Goal: Find specific page/section: Find specific page/section

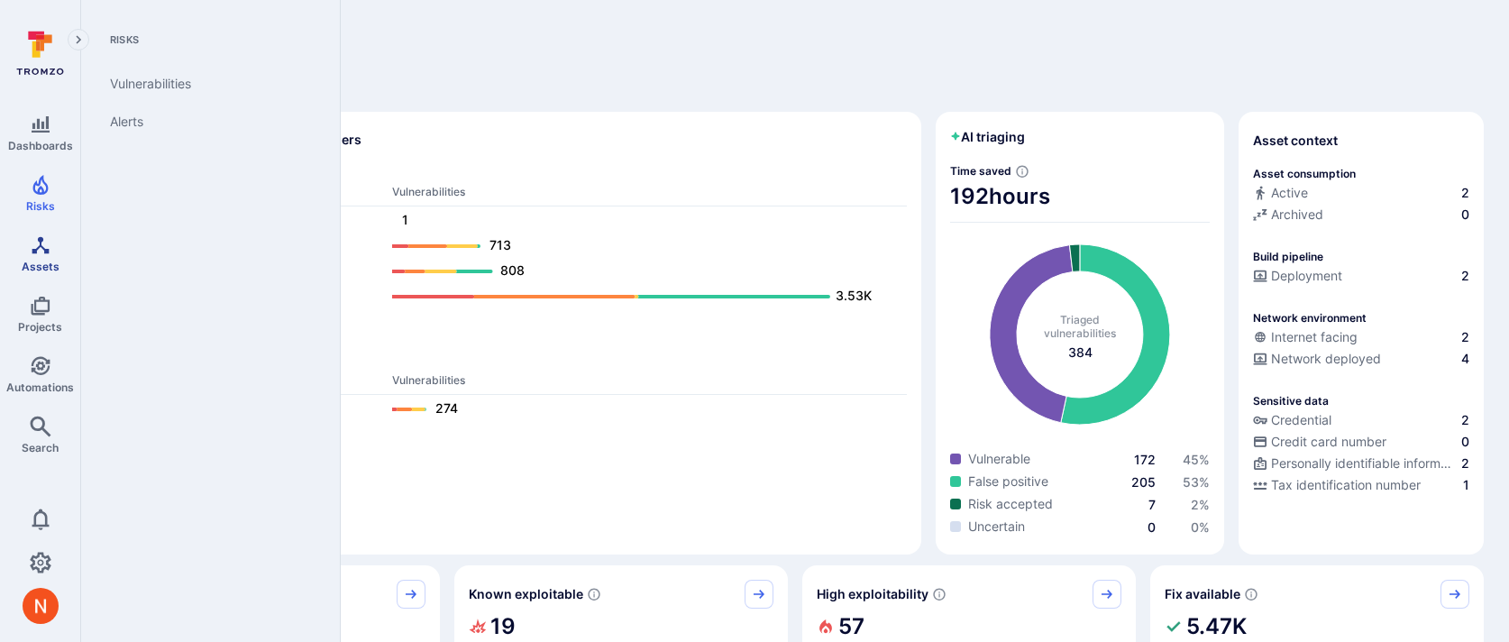
click at [35, 247] on icon "Assets" at bounding box center [40, 244] width 17 height 17
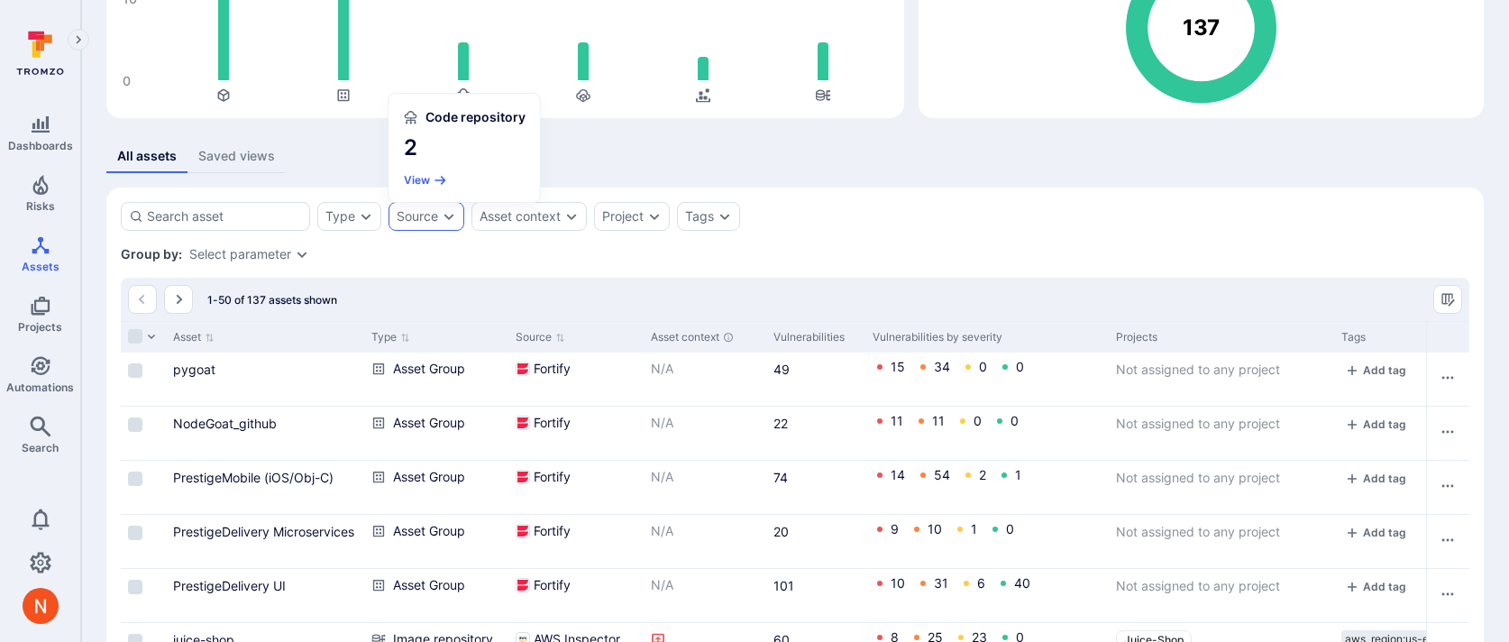
click at [435, 209] on div "Source" at bounding box center [417, 216] width 41 height 14
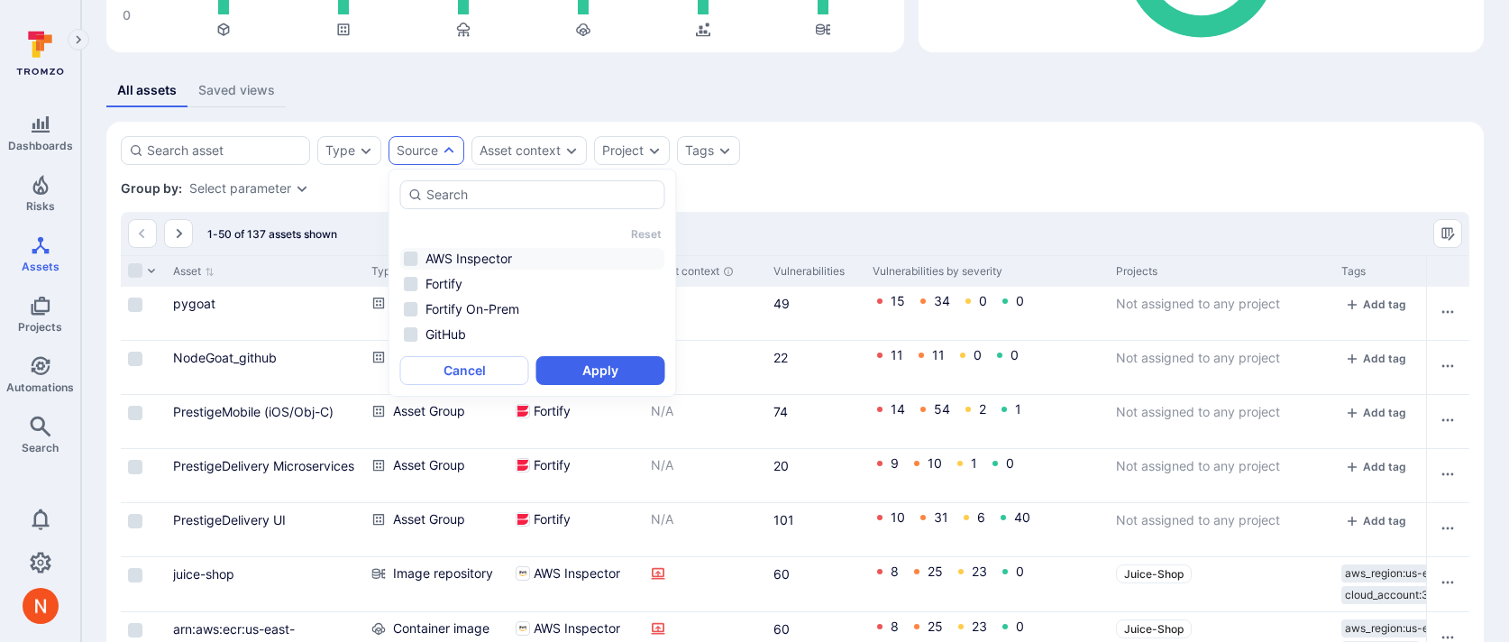
click at [481, 267] on li "AWS Inspector" at bounding box center [532, 259] width 265 height 22
click at [590, 373] on button "Apply" at bounding box center [600, 370] width 129 height 29
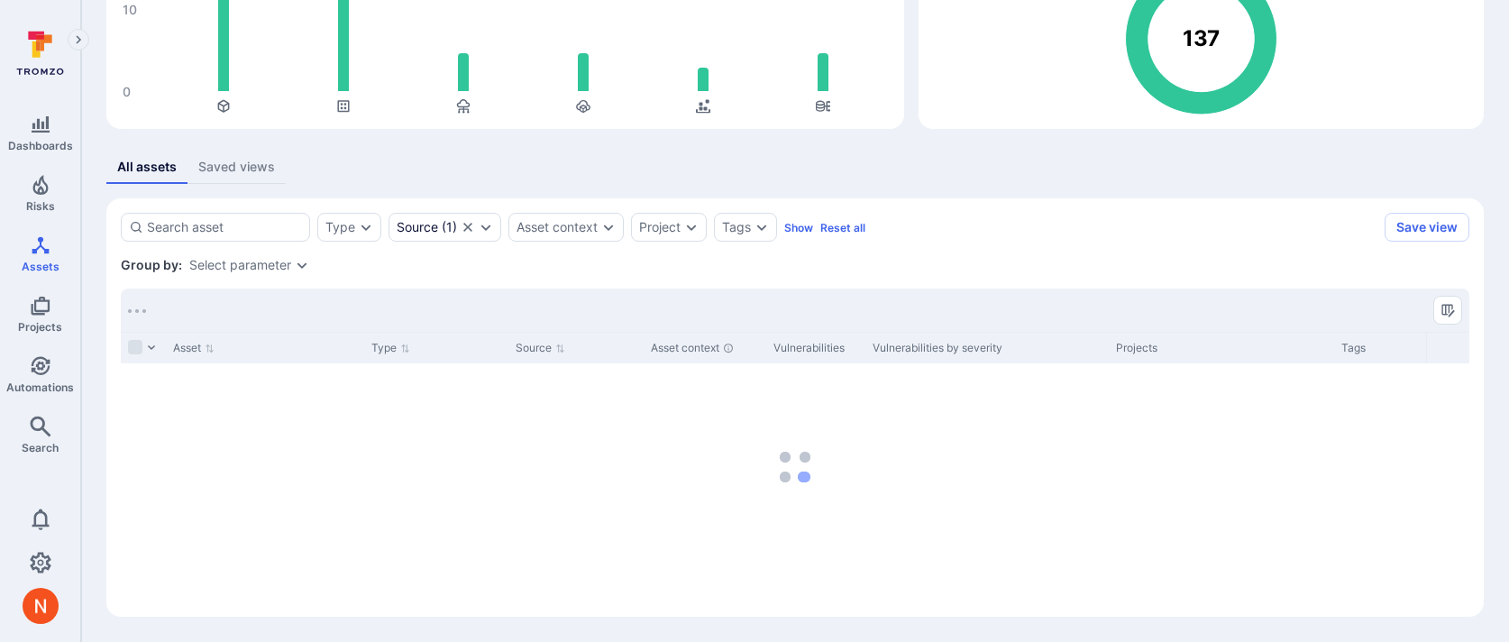
scroll to position [231, 0]
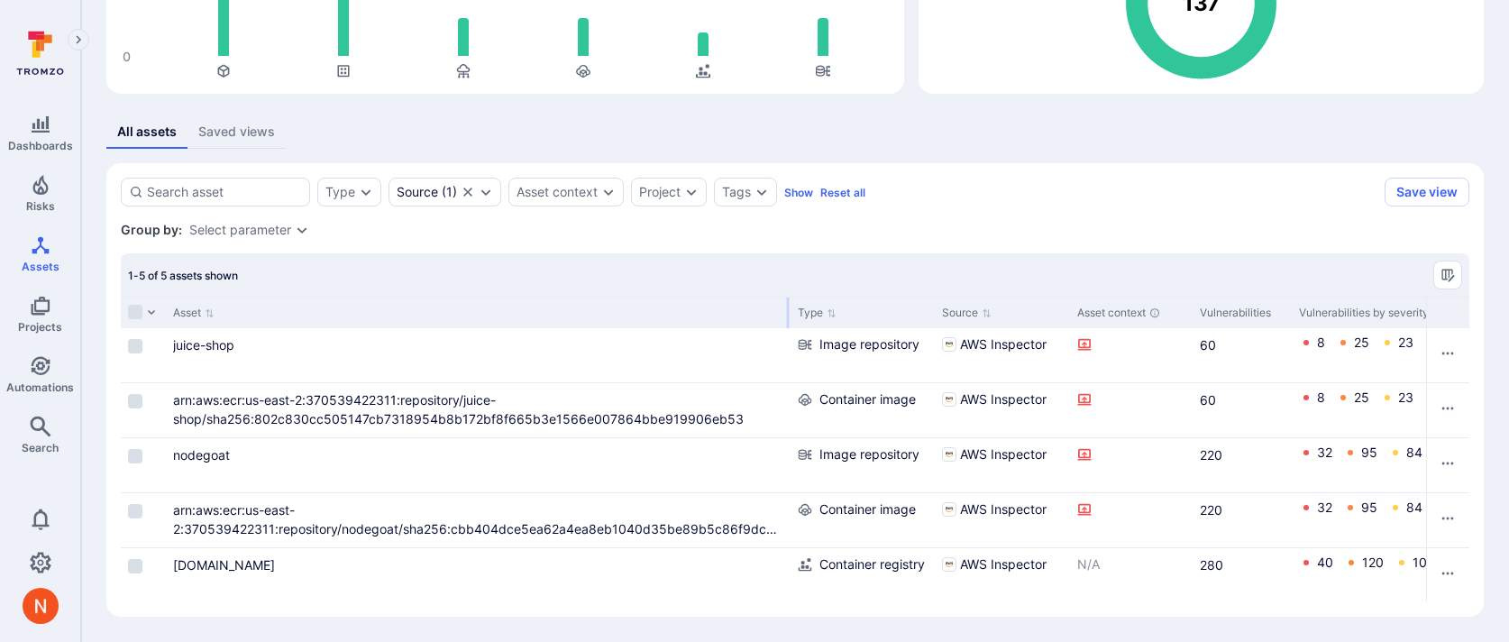
drag, startPoint x: 362, startPoint y: 307, endPoint x: 791, endPoint y: 316, distance: 429.3
click at [790, 316] on div at bounding box center [788, 313] width 3 height 31
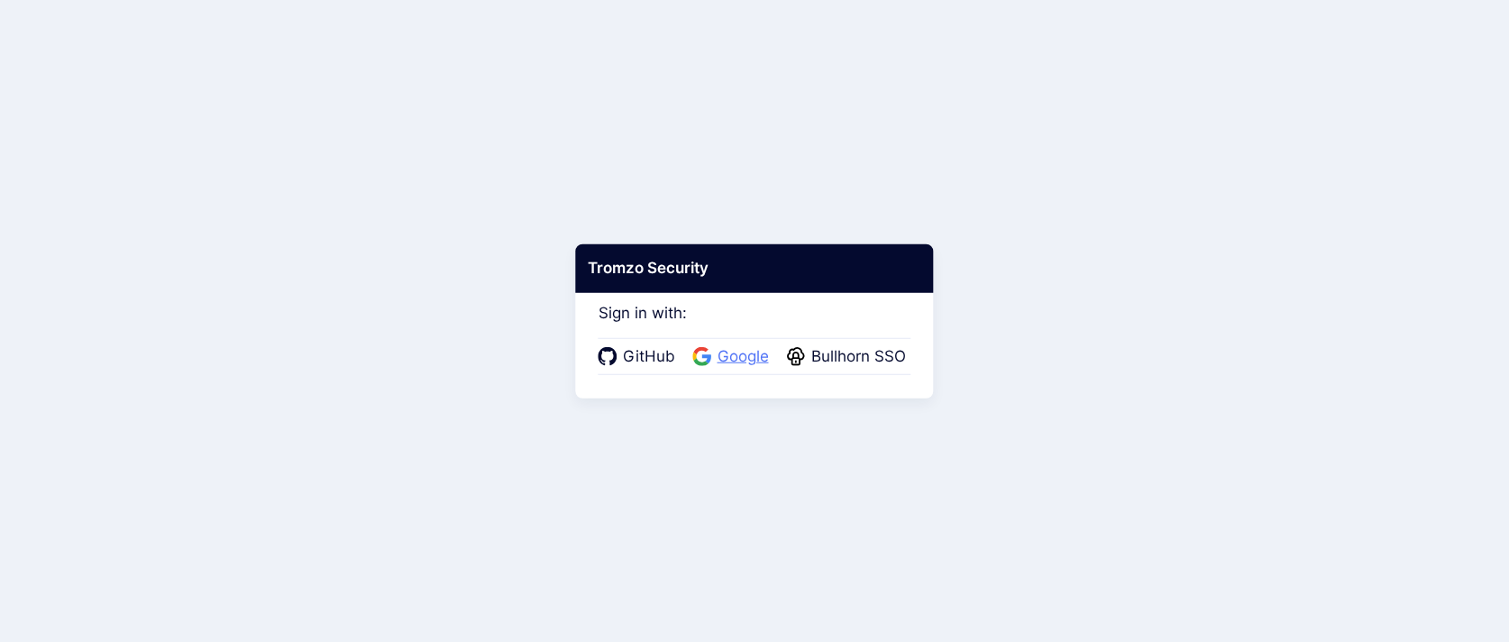
click at [725, 354] on span "Google" at bounding box center [743, 356] width 62 height 23
